Goal: Task Accomplishment & Management: Manage account settings

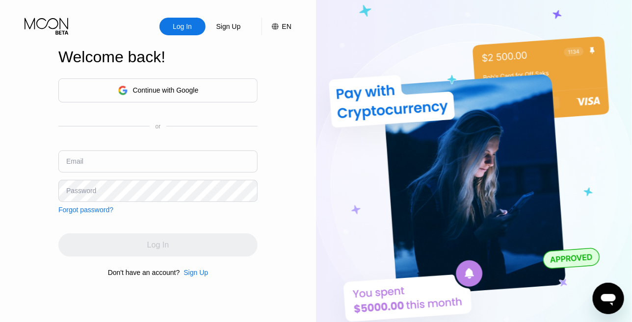
click at [155, 87] on div "Continue with Google" at bounding box center [166, 90] width 66 height 8
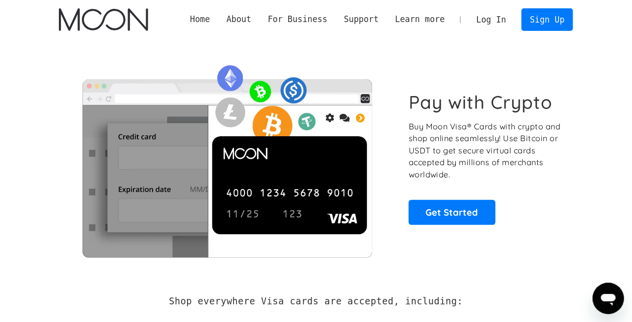
click at [498, 17] on link "Log In" at bounding box center [491, 20] width 46 height 22
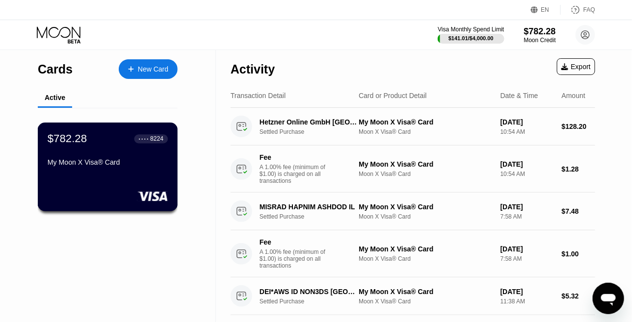
click at [117, 145] on div "$782.28 ● ● ● ● 8224" at bounding box center [108, 139] width 120 height 13
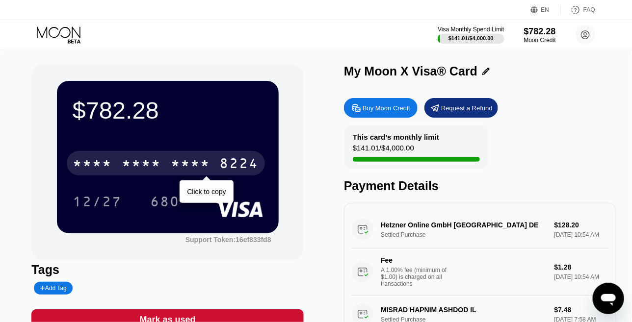
click at [187, 159] on div "* * * *" at bounding box center [190, 165] width 39 height 16
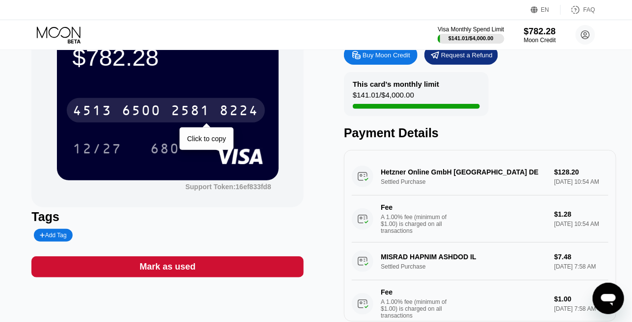
scroll to position [49, 0]
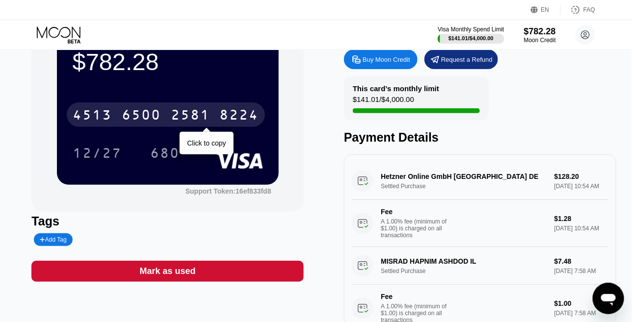
click at [240, 114] on div "8224" at bounding box center [239, 116] width 39 height 16
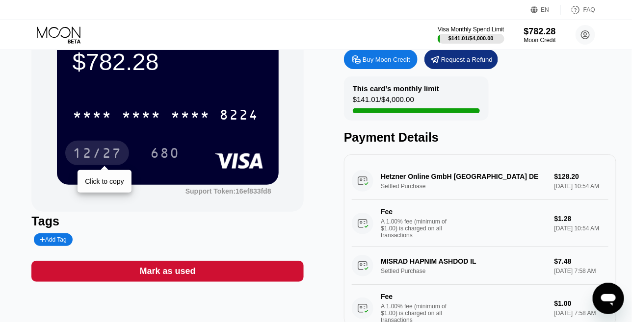
click at [101, 149] on div "12/27" at bounding box center [97, 155] width 49 height 16
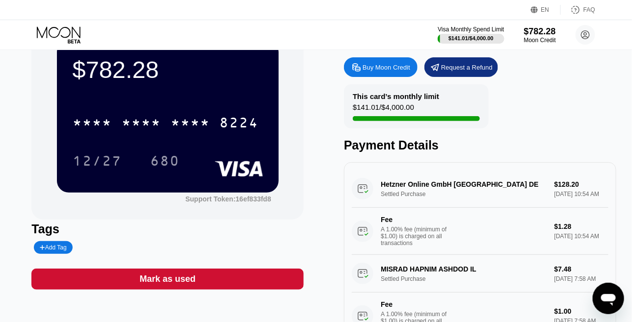
scroll to position [0, 0]
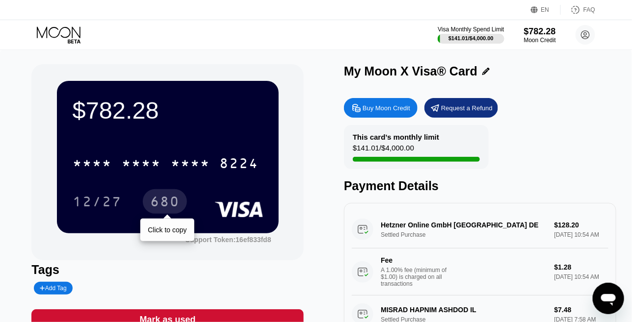
click at [157, 195] on div "680" at bounding box center [165, 201] width 44 height 25
